Goal: Find specific page/section

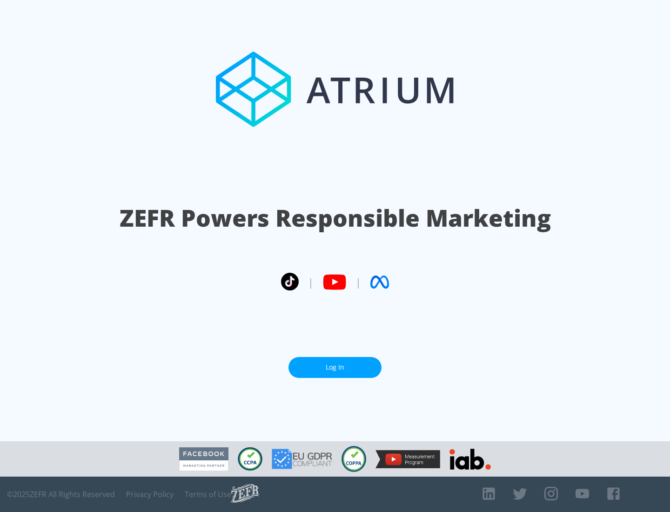
click at [335, 367] on link "Log In" at bounding box center [334, 367] width 93 height 21
